Goal: Task Accomplishment & Management: Complete application form

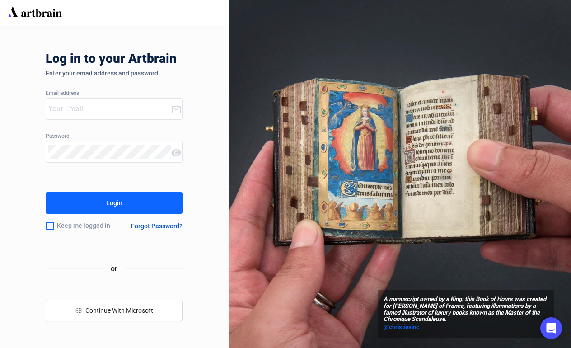
type input "[EMAIL_ADDRESS][DOMAIN_NAME]"
click at [114, 203] on div "Login" at bounding box center [114, 203] width 16 height 14
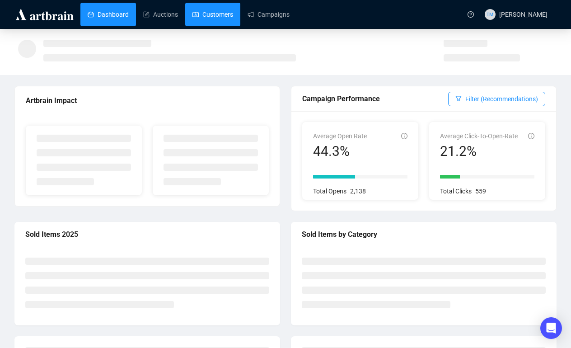
click at [225, 7] on link "Customers" at bounding box center [212, 14] width 41 height 23
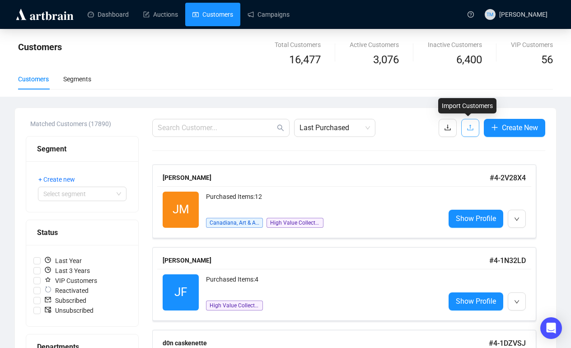
click at [470, 129] on icon "upload" at bounding box center [470, 127] width 7 height 7
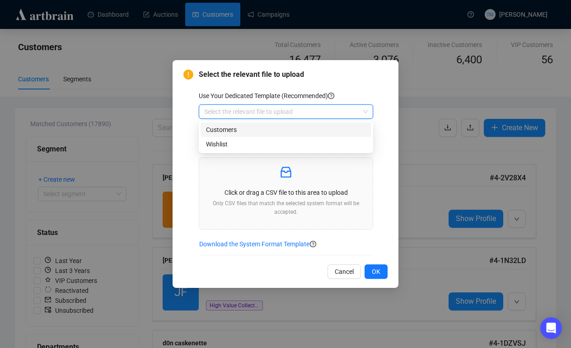
click at [326, 105] on input "search" at bounding box center [281, 112] width 155 height 14
click at [273, 127] on div "Customers" at bounding box center [286, 130] width 160 height 10
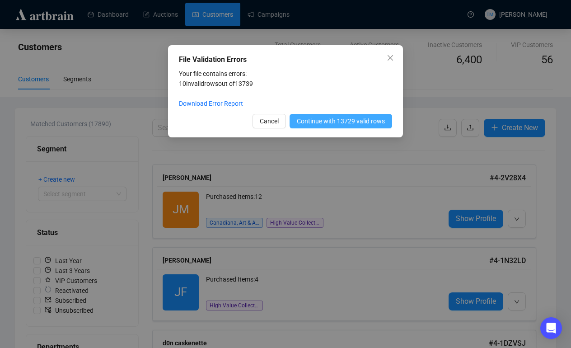
click at [341, 121] on span "Continue with 13729 valid rows" at bounding box center [341, 121] width 88 height 10
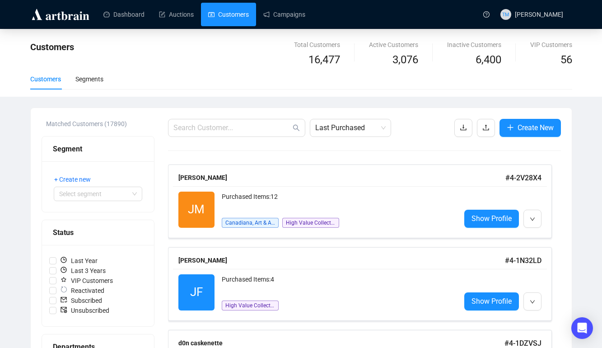
click at [174, 26] on div "Dashboard Auctions Customers Campaigns" at bounding box center [285, 14] width 384 height 28
click at [178, 1] on div "Dashboard Auctions Customers Campaigns" at bounding box center [285, 14] width 384 height 28
click at [178, 9] on link "Auctions" at bounding box center [176, 14] width 35 height 23
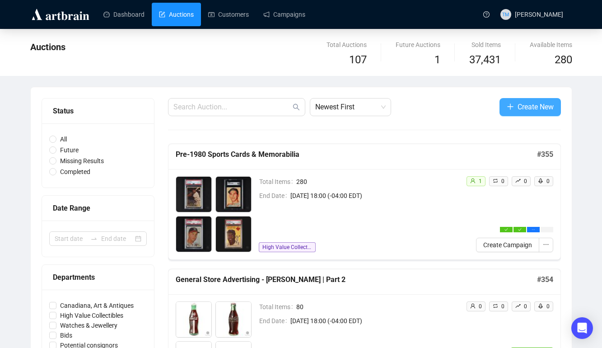
click at [507, 111] on span "button" at bounding box center [510, 106] width 7 height 11
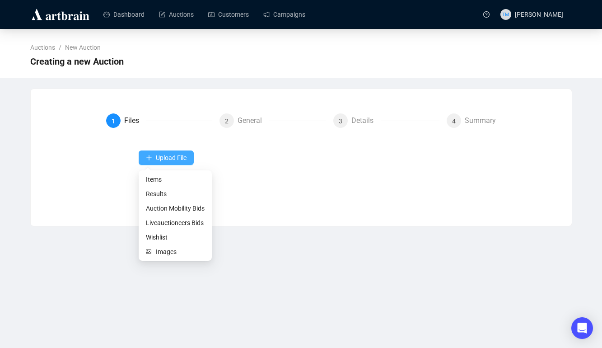
click at [148, 160] on icon "plus" at bounding box center [149, 157] width 6 height 6
click at [149, 175] on span "Items" at bounding box center [175, 179] width 59 height 10
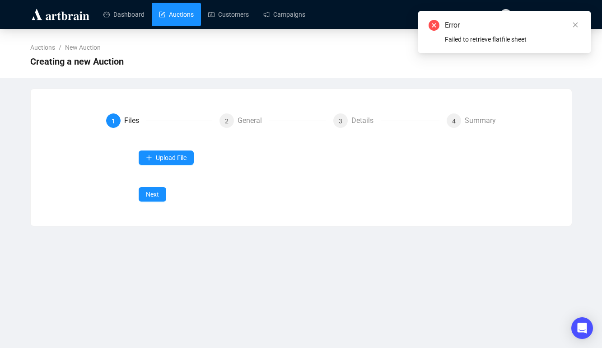
click at [183, 13] on link "Auctions" at bounding box center [176, 14] width 35 height 23
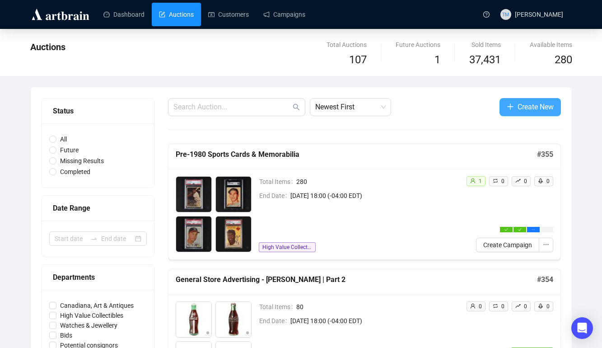
click at [509, 107] on icon "plus" at bounding box center [510, 106] width 7 height 7
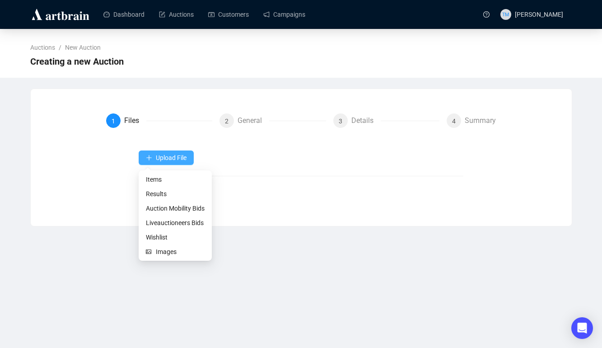
click at [147, 155] on icon "plus" at bounding box center [149, 157] width 6 height 6
click at [153, 180] on span "Items" at bounding box center [175, 179] width 59 height 10
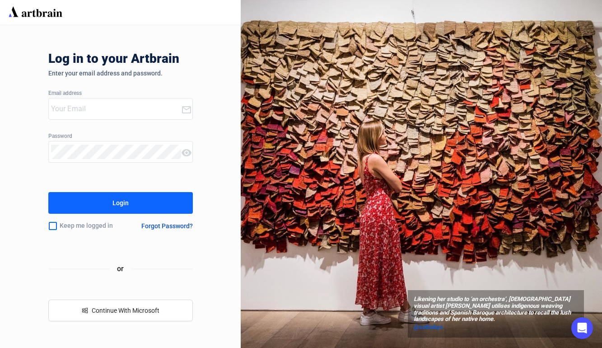
type input "[EMAIL_ADDRESS][DOMAIN_NAME]"
click at [105, 201] on button "Login" at bounding box center [120, 203] width 145 height 22
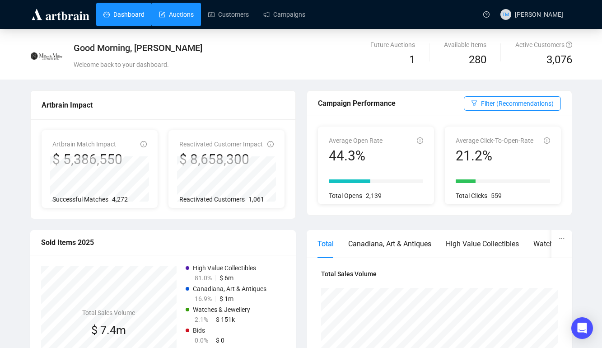
click at [187, 9] on link "Auctions" at bounding box center [176, 14] width 35 height 23
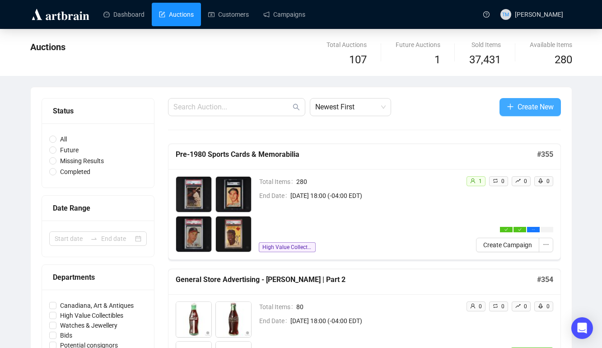
click at [510, 105] on icon "plus" at bounding box center [510, 106] width 7 height 7
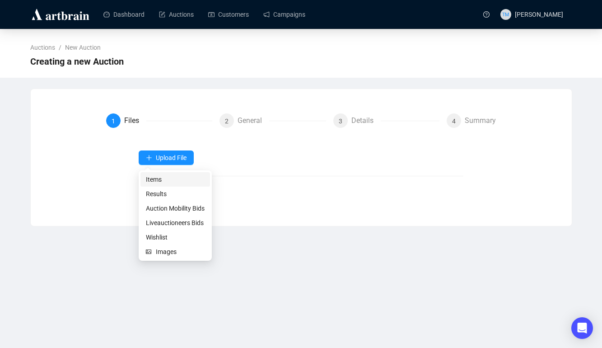
click at [153, 180] on span "Items" at bounding box center [175, 179] width 59 height 10
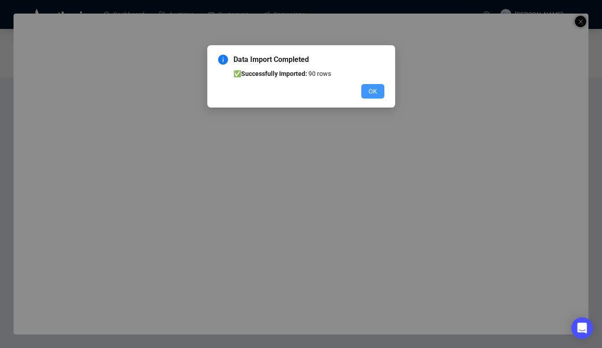
click at [375, 90] on span "OK" at bounding box center [373, 91] width 9 height 10
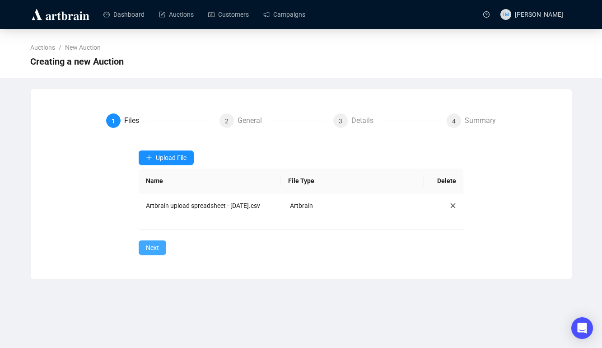
click at [149, 245] on span "Next" at bounding box center [152, 248] width 13 height 10
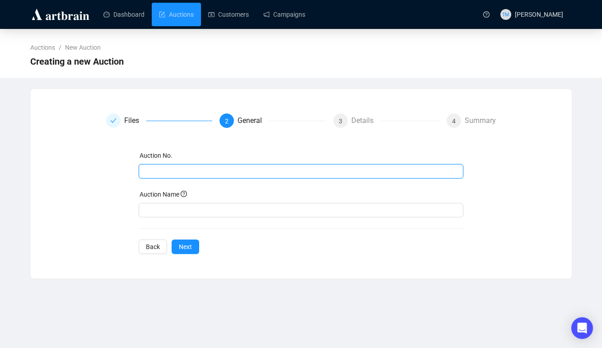
click at [199, 172] on input "text" at bounding box center [300, 171] width 312 height 10
type input "356"
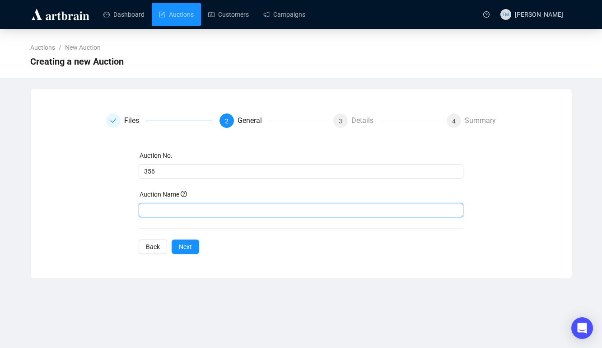
click at [164, 213] on input "text" at bounding box center [301, 210] width 325 height 14
type input "Post-War Canadian Folk Art"
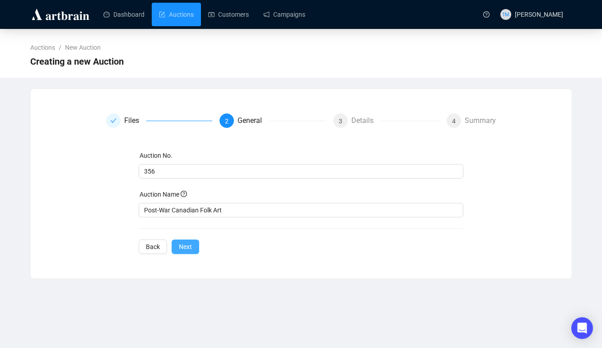
click at [192, 245] on span "Next" at bounding box center [185, 247] width 13 height 10
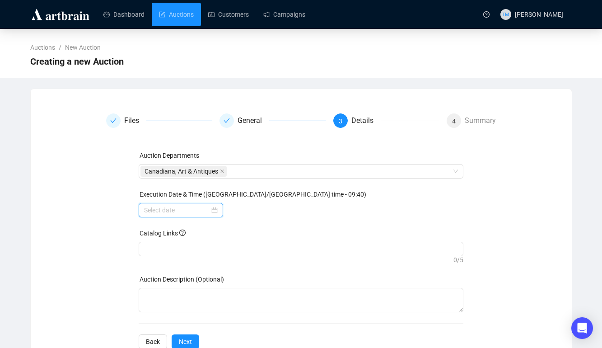
click at [160, 208] on input at bounding box center [176, 210] width 65 height 10
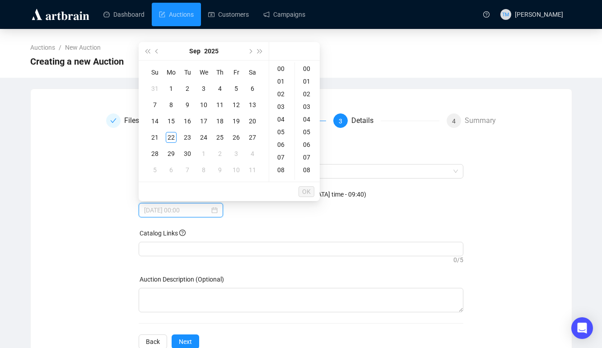
type input "2025-09-05 00:00"
click at [250, 54] on button "Next month (PageDown)" at bounding box center [250, 51] width 10 height 18
click at [220, 100] on div "9" at bounding box center [220, 104] width 11 height 11
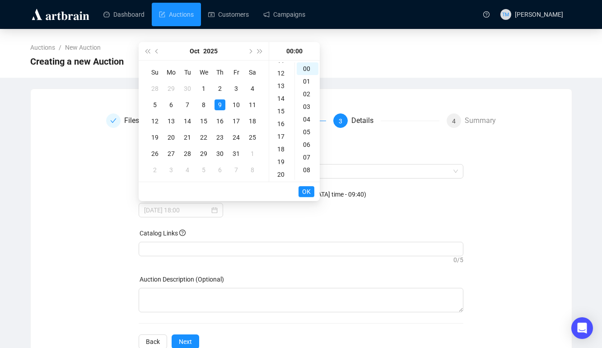
scroll to position [147, 0]
click at [280, 145] on div "18" at bounding box center [282, 149] width 22 height 13
type input "2025-10-09 18:00"
click at [307, 187] on span "OK" at bounding box center [306, 191] width 9 height 17
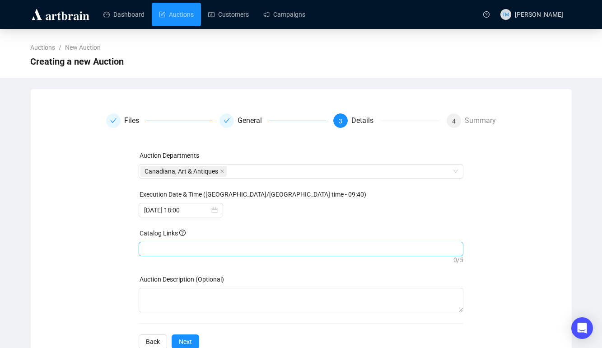
click at [239, 248] on div at bounding box center [300, 249] width 321 height 13
paste input "https://live.millerandmillerauctions.com/auctions/4-HMZY22/post-war-canadian-fo…"
type input "https://live.millerandmillerauctions.com/auctions/4-HMZY22/post-war-canadian-fo…"
click at [526, 244] on div "Files General 3 Details 4 Summary Auction Departments Canadiana, Art & Antiques…" at bounding box center [301, 230] width 519 height 235
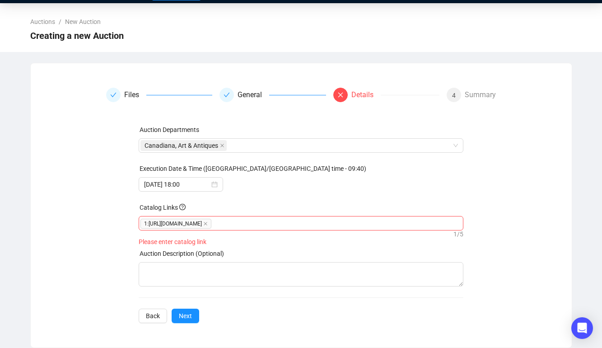
scroll to position [17, 0]
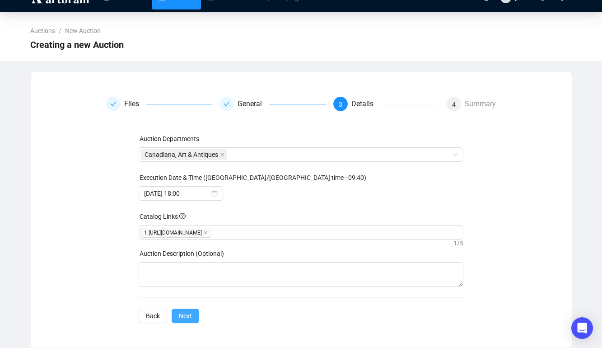
click at [190, 314] on span "Next" at bounding box center [185, 316] width 13 height 10
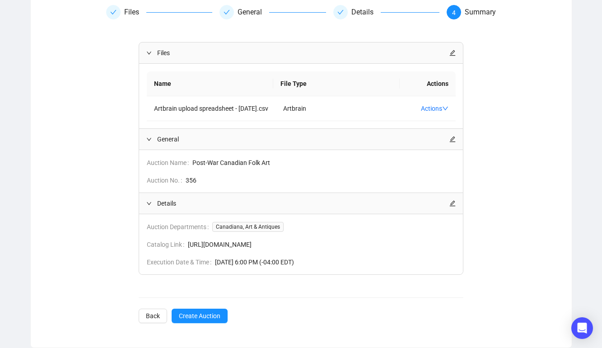
scroll to position [118, 0]
click at [199, 317] on span "Create Auction" at bounding box center [200, 316] width 42 height 10
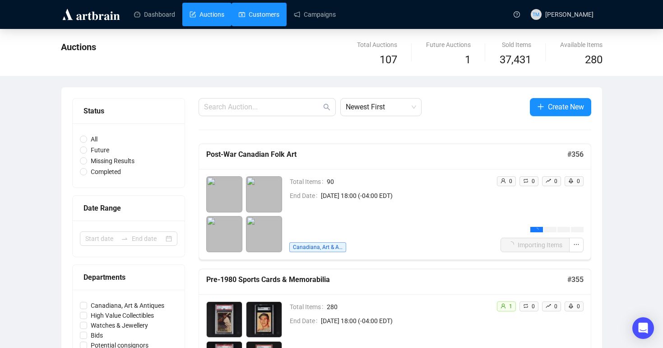
click at [247, 25] on link "Customers" at bounding box center [259, 14] width 41 height 23
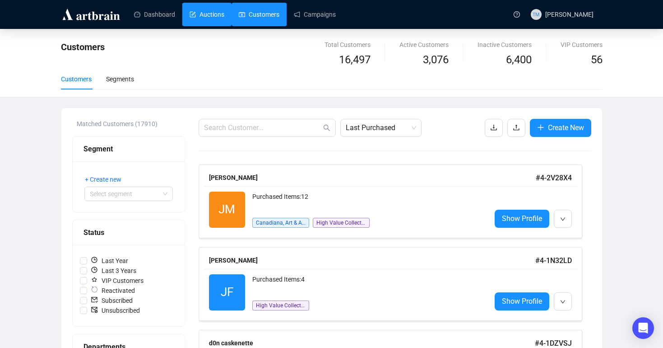
click at [207, 9] on link "Auctions" at bounding box center [207, 14] width 35 height 23
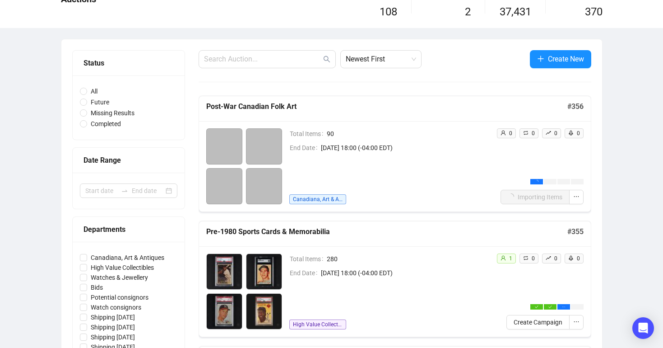
scroll to position [49, 0]
